Goal: Task Accomplishment & Management: Use online tool/utility

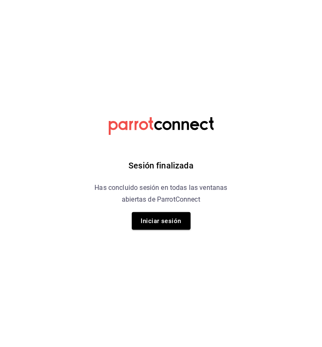
click at [160, 208] on div "Sesión finalizada Has concluido sesión en todas las ventanas abiertas de Parrot…" at bounding box center [161, 173] width 212 height 347
click at [153, 217] on button "Iniciar sesión" at bounding box center [161, 221] width 59 height 18
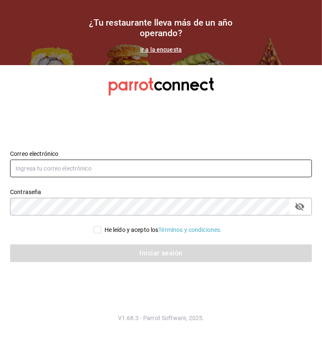
click at [111, 169] on input "text" at bounding box center [161, 169] width 302 height 18
type input "edson.urban@grupocosteno.com"
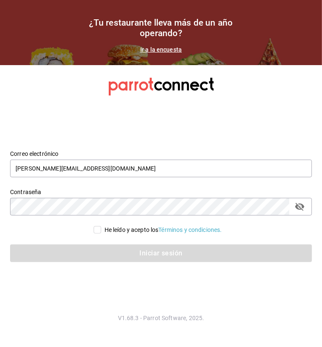
click at [51, 284] on section "Datos incorrectos. Verifica que tu Correo o Contraseña estén bien escritos. Cor…" at bounding box center [161, 206] width 322 height 282
click at [95, 229] on input "He leído y acepto los Términos y condiciones." at bounding box center [98, 230] width 8 height 8
checkbox input "true"
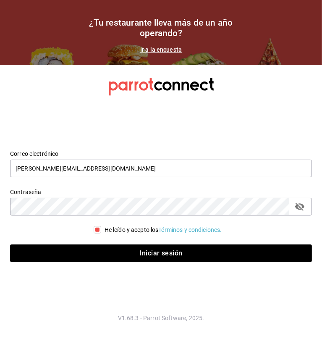
click at [94, 241] on div "Iniciar sesión" at bounding box center [156, 248] width 312 height 28
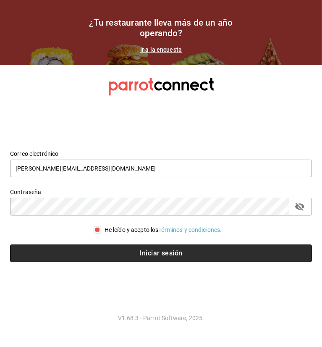
click at [95, 251] on button "Iniciar sesión" at bounding box center [161, 254] width 302 height 18
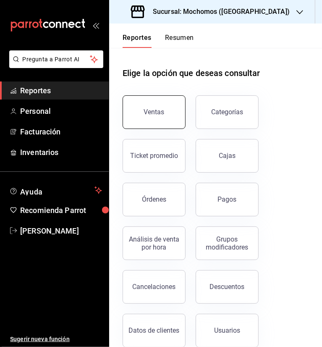
click at [167, 99] on button "Ventas" at bounding box center [154, 112] width 63 height 34
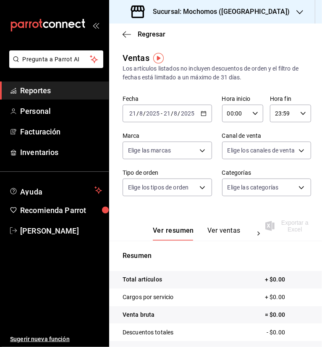
click at [201, 111] on \(Stroke\) "button" at bounding box center [203, 113] width 5 height 5
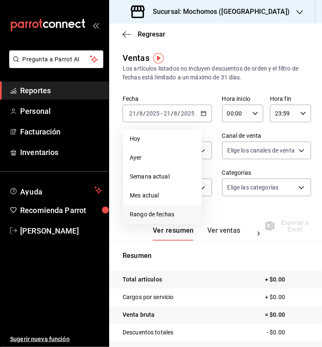
click at [157, 208] on li "Rango de fechas" at bounding box center [162, 214] width 79 height 19
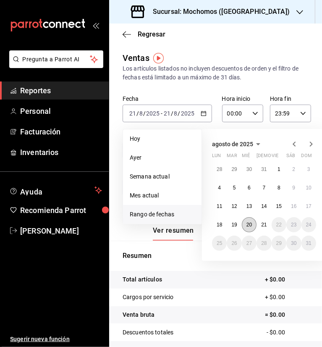
click at [252, 227] on abbr "20" at bounding box center [249, 225] width 5 height 6
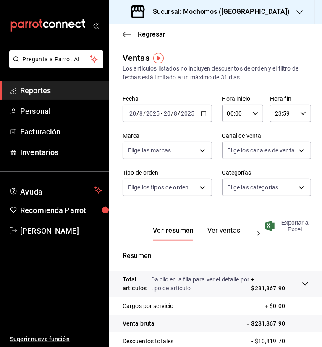
click at [292, 232] on span "Exportar a Excel" at bounding box center [288, 225] width 42 height 13
click at [128, 31] on icon "button" at bounding box center [127, 35] width 8 height 8
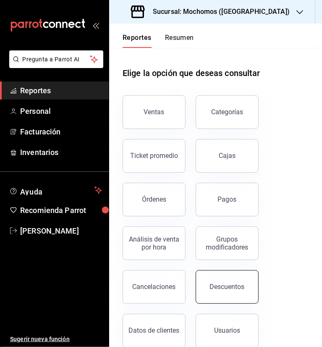
click at [229, 285] on div "Descuentos" at bounding box center [227, 287] width 35 height 8
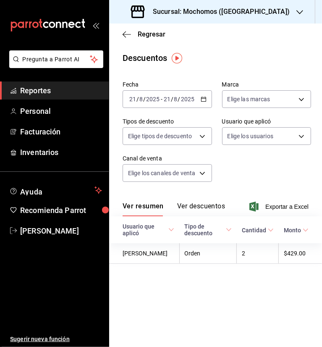
click at [204, 99] on icon "button" at bounding box center [204, 99] width 6 height 6
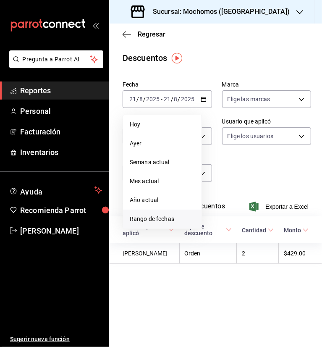
click at [179, 217] on span "Rango de fechas" at bounding box center [162, 219] width 65 height 9
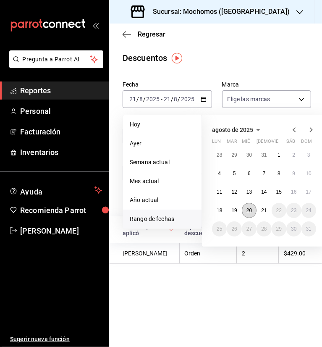
click at [244, 210] on button "20" at bounding box center [249, 210] width 15 height 15
click at [261, 210] on abbr "21" at bounding box center [263, 211] width 5 height 6
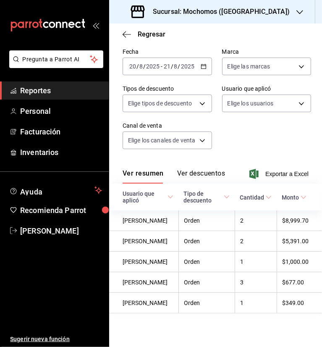
scroll to position [42, 0]
click at [278, 169] on span "Exportar a Excel" at bounding box center [280, 174] width 58 height 10
